Goal: Transaction & Acquisition: Purchase product/service

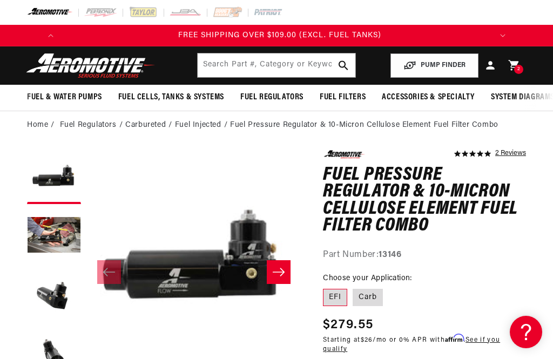
click at [520, 68] on div "2 2 items" at bounding box center [518, 69] width 9 height 9
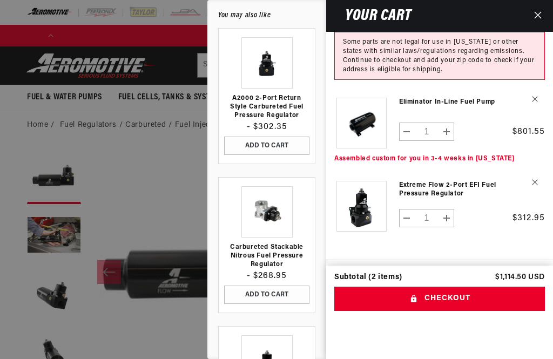
scroll to position [0, 427]
click at [116, 263] on div at bounding box center [276, 179] width 553 height 359
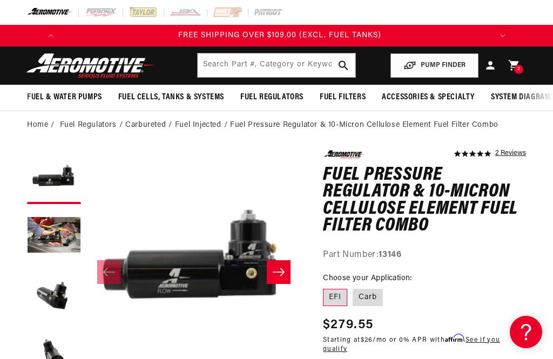
scroll to position [0, 0]
click at [226, 68] on input "text" at bounding box center [277, 65] width 158 height 24
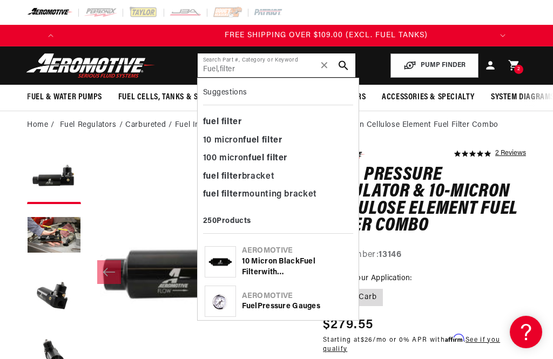
scroll to position [0, 427]
type input "Fuel,filter"
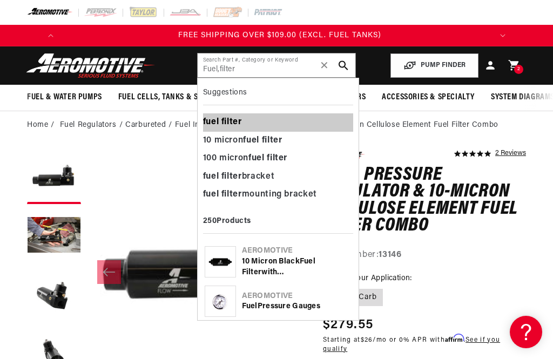
click at [221, 122] on div "fuel filter" at bounding box center [278, 122] width 150 height 18
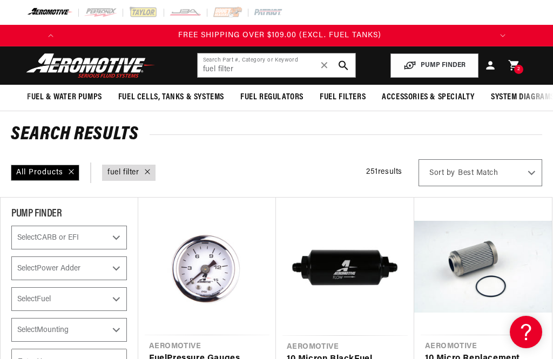
scroll to position [0, 115]
